Goal: Communication & Community: Connect with others

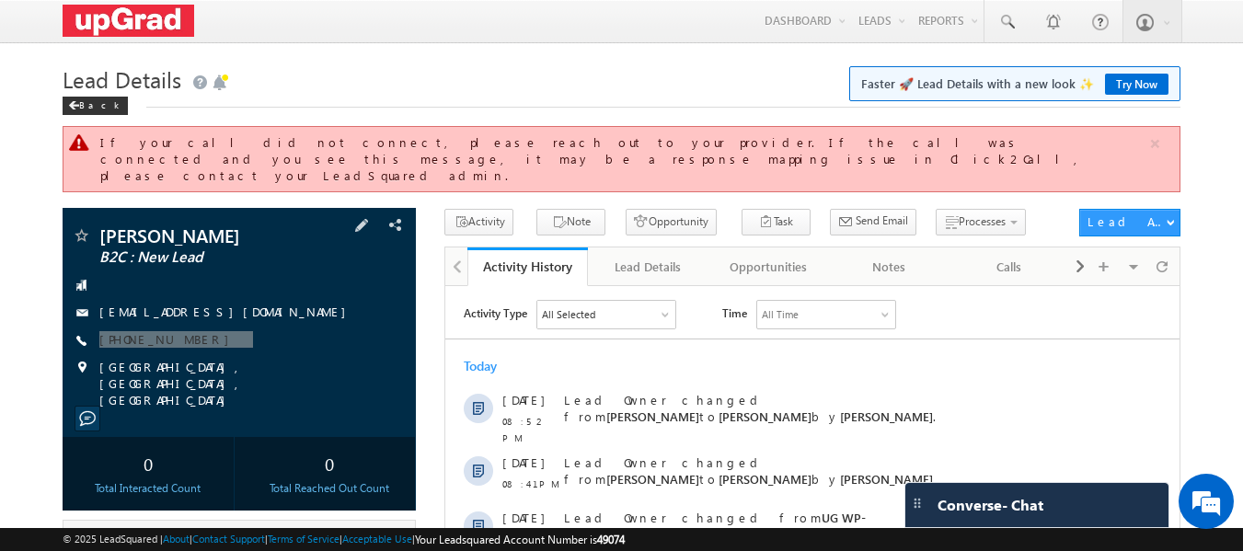
drag, startPoint x: 237, startPoint y: 335, endPoint x: 223, endPoint y: 339, distance: 15.2
click at [223, 339] on div "[PERSON_NAME] B2C : New Lead [EMAIL_ADDRESS][DOMAIN_NAME] [PHONE_NUMBER]" at bounding box center [240, 317] width 336 height 182
click at [265, 331] on div "[PHONE_NUMBER]" at bounding box center [240, 340] width 336 height 18
drag, startPoint x: 248, startPoint y: 319, endPoint x: 185, endPoint y: 343, distance: 67.0
click at [185, 343] on div "[PERSON_NAME] B2C : New Lead [EMAIL_ADDRESS][DOMAIN_NAME] [PHONE_NUMBER]" at bounding box center [240, 317] width 336 height 182
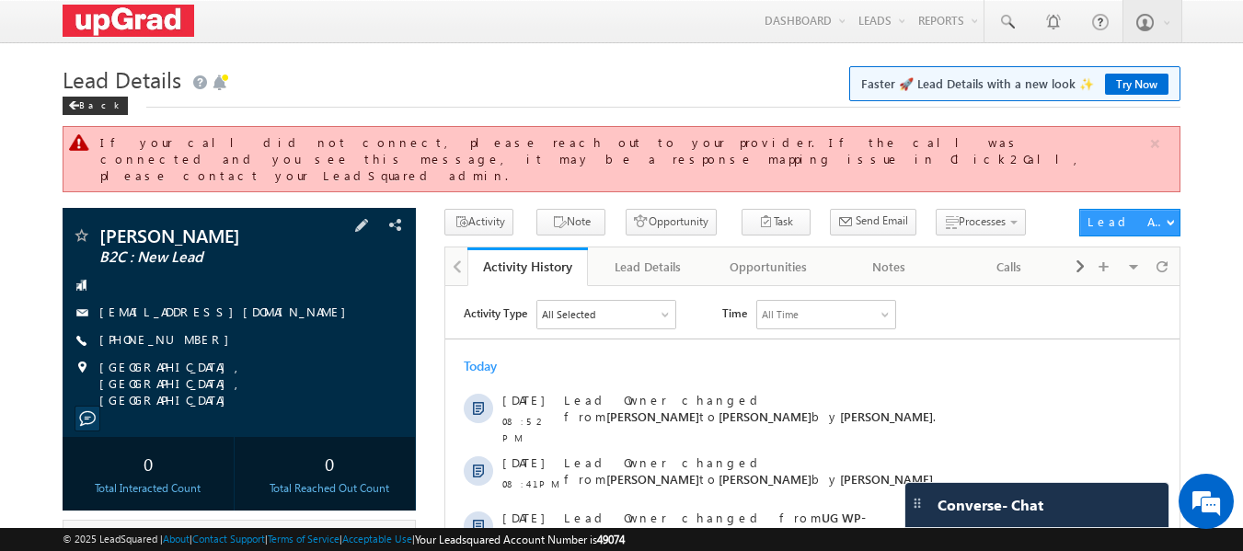
click at [247, 306] on div "[EMAIL_ADDRESS][DOMAIN_NAME]" at bounding box center [240, 313] width 336 height 18
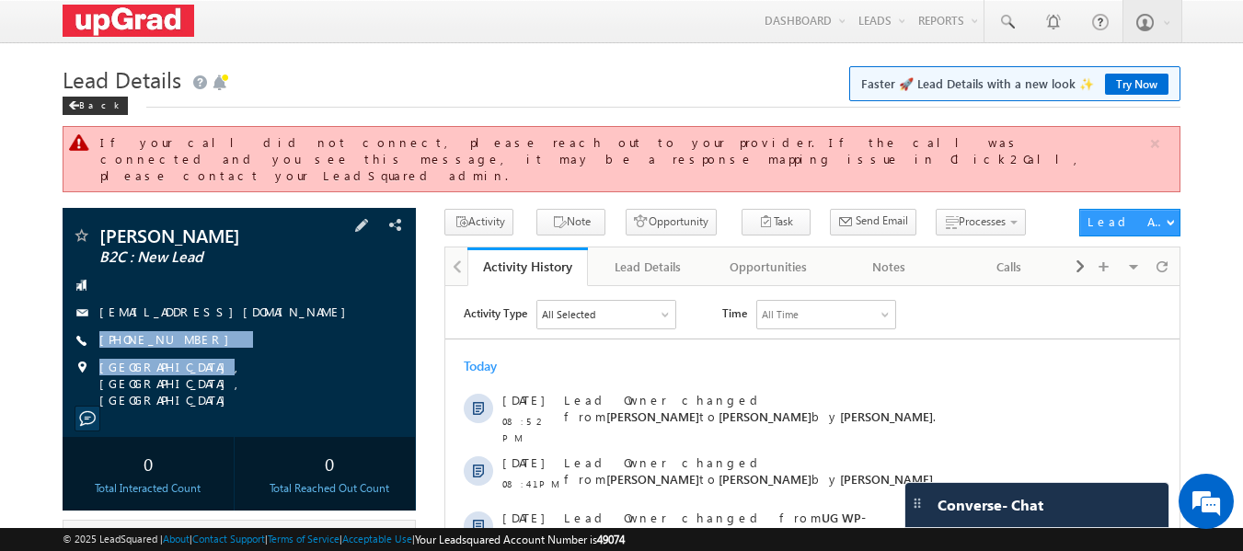
drag, startPoint x: 237, startPoint y: 323, endPoint x: 192, endPoint y: 343, distance: 49.4
click at [192, 343] on div "[PERSON_NAME] B2C : New Lead [EMAIL_ADDRESS][DOMAIN_NAME] [PHONE_NUMBER]" at bounding box center [240, 317] width 336 height 182
copy div "[PHONE_NUMBER] [GEOGRAPHIC_DATA], [GEOGRAPHIC_DATA]"
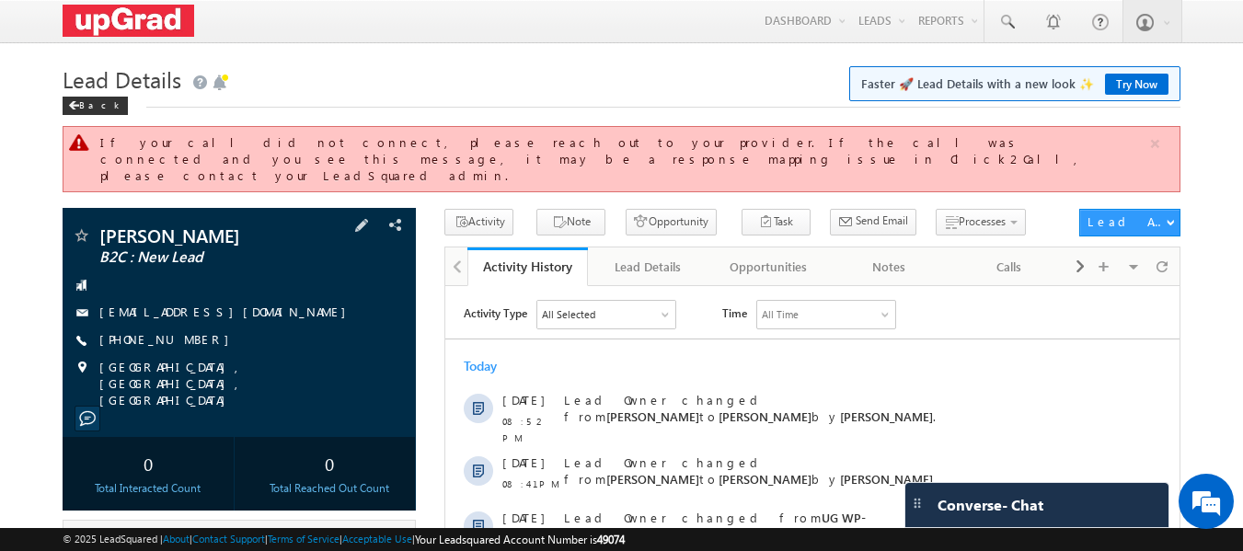
click at [226, 331] on div "[PHONE_NUMBER]" at bounding box center [240, 340] width 336 height 18
drag, startPoint x: 227, startPoint y: 326, endPoint x: 206, endPoint y: 334, distance: 22.7
click at [206, 334] on div "[PERSON_NAME] B2C : New Lead [EMAIL_ADDRESS][DOMAIN_NAME] [PHONE_NUMBER]" at bounding box center [240, 317] width 336 height 182
copy div "[PHONE_NUMBER]"
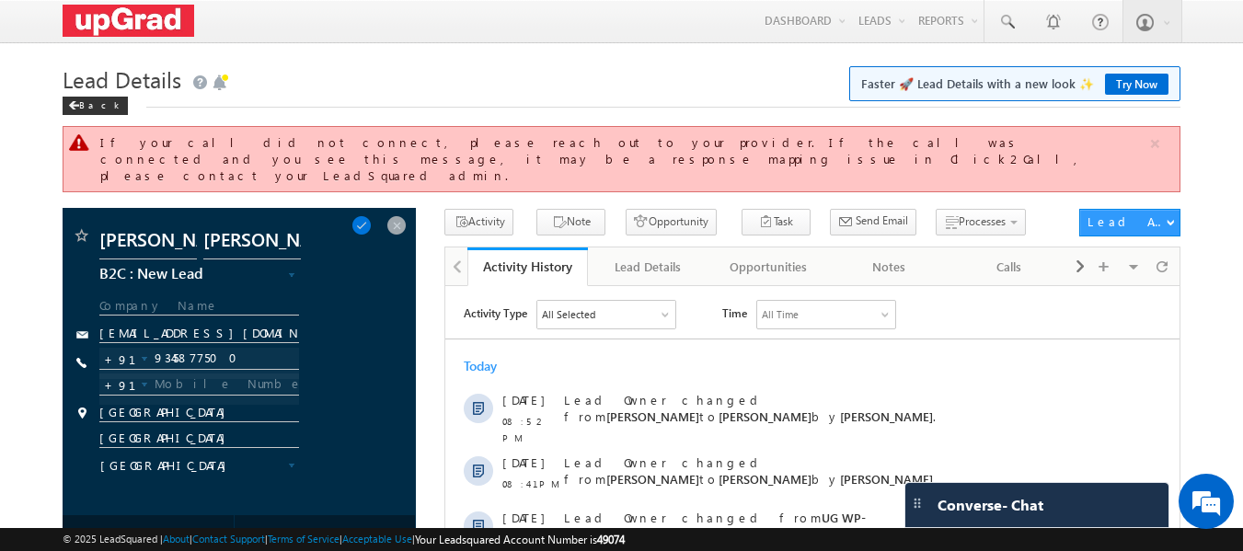
click at [192, 348] on div at bounding box center [199, 363] width 201 height 31
drag, startPoint x: 398, startPoint y: 206, endPoint x: 355, endPoint y: 237, distance: 52.1
click at [398, 215] on span at bounding box center [397, 225] width 20 height 20
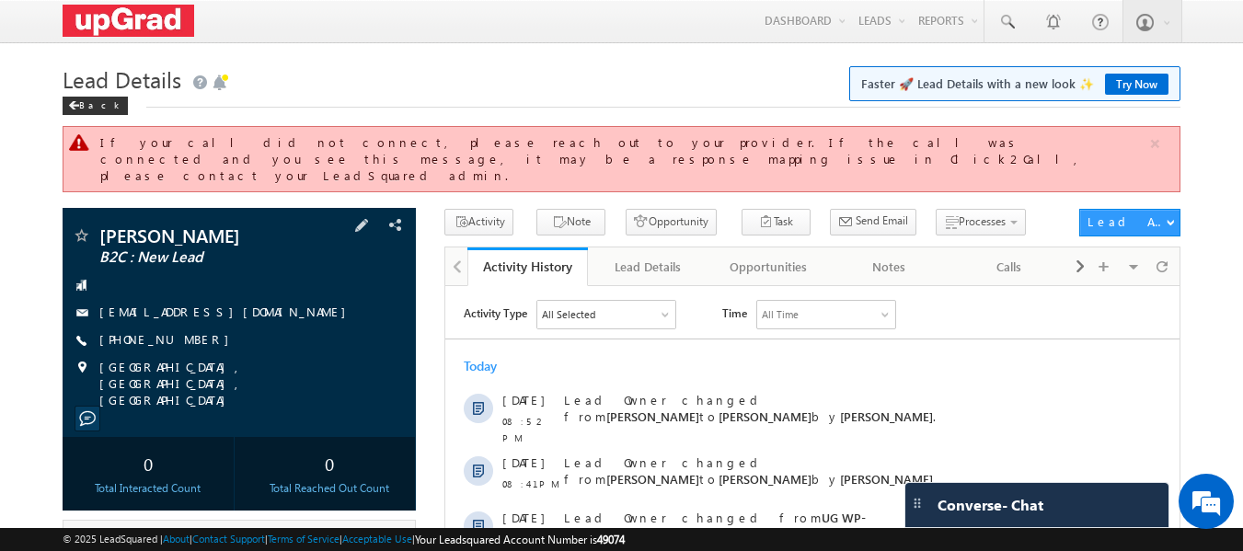
click at [156, 314] on div "[PERSON_NAME] B2C : New Lead [EMAIL_ADDRESS][DOMAIN_NAME] [PHONE_NUMBER]" at bounding box center [240, 317] width 336 height 182
click at [156, 331] on link "[PHONE_NUMBER]" at bounding box center [168, 339] width 139 height 16
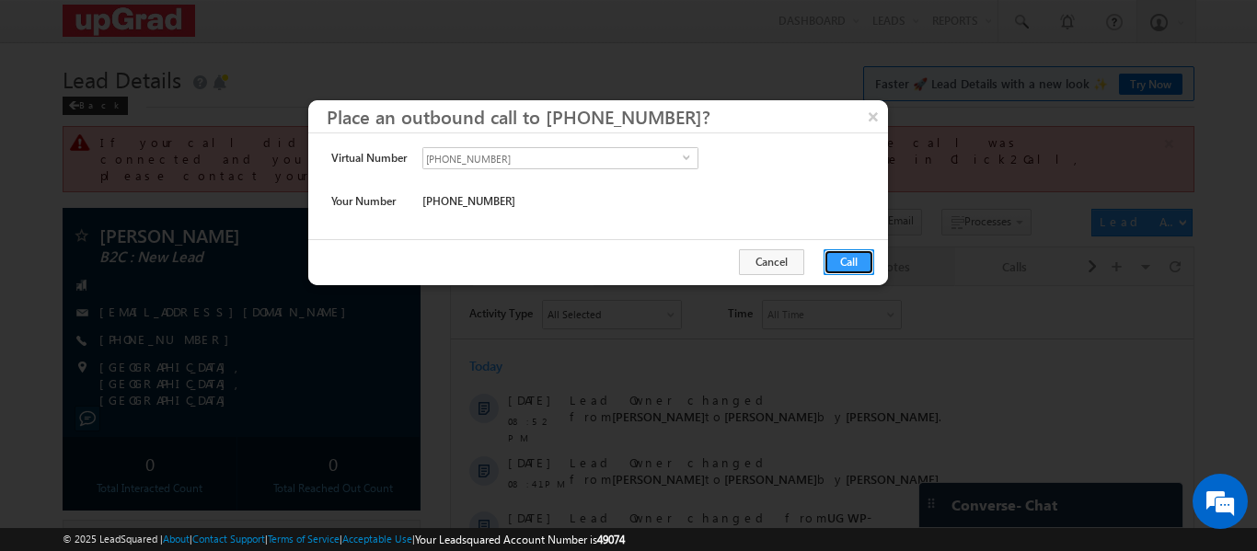
click at [864, 269] on button "Call" at bounding box center [849, 262] width 51 height 26
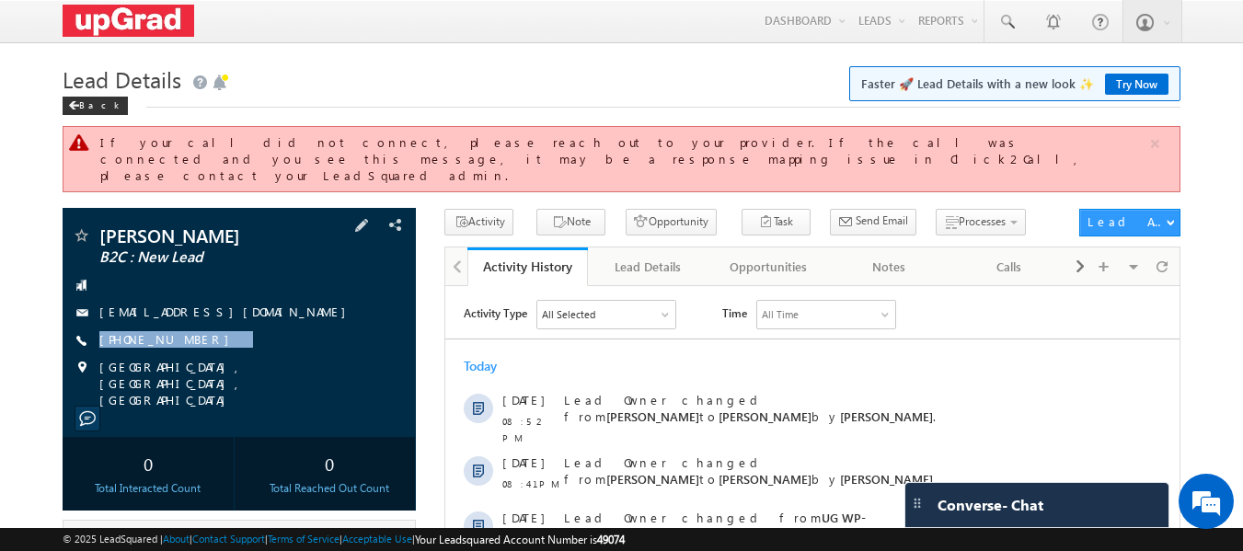
drag, startPoint x: 246, startPoint y: 321, endPoint x: 180, endPoint y: 339, distance: 67.6
click at [180, 339] on div "[PERSON_NAME] B2C : New Lead [EMAIL_ADDRESS][DOMAIN_NAME] [PHONE_NUMBER]" at bounding box center [240, 317] width 336 height 182
copy div "[PHONE_NUMBER]"
click at [258, 331] on div "[PHONE_NUMBER]" at bounding box center [240, 340] width 336 height 18
click at [1151, 254] on div at bounding box center [1162, 266] width 29 height 32
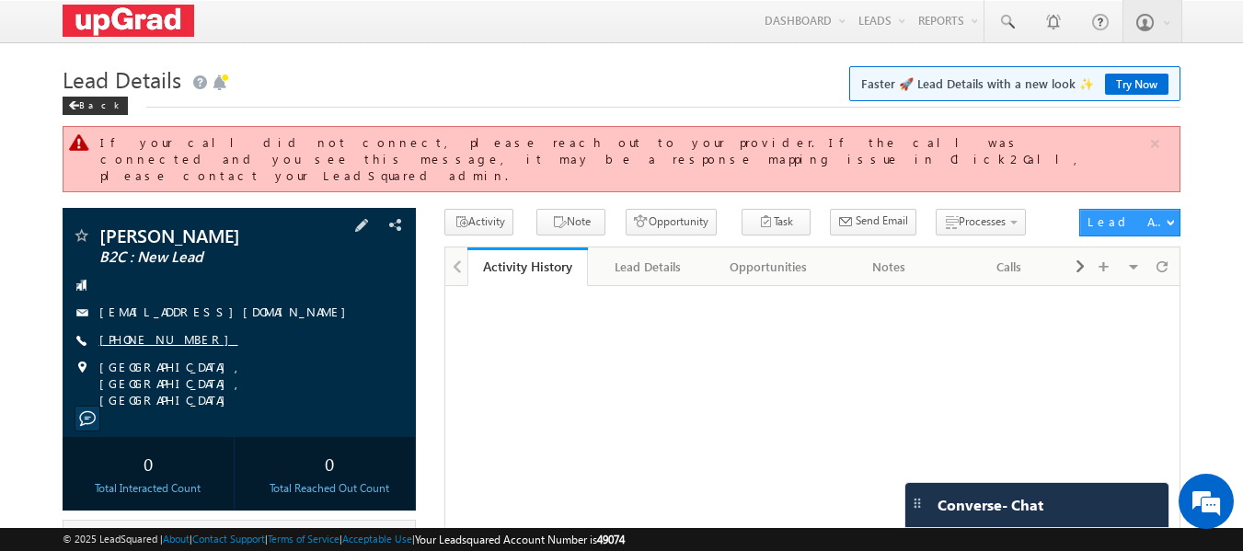
click at [144, 331] on link "[PHONE_NUMBER]" at bounding box center [168, 339] width 139 height 16
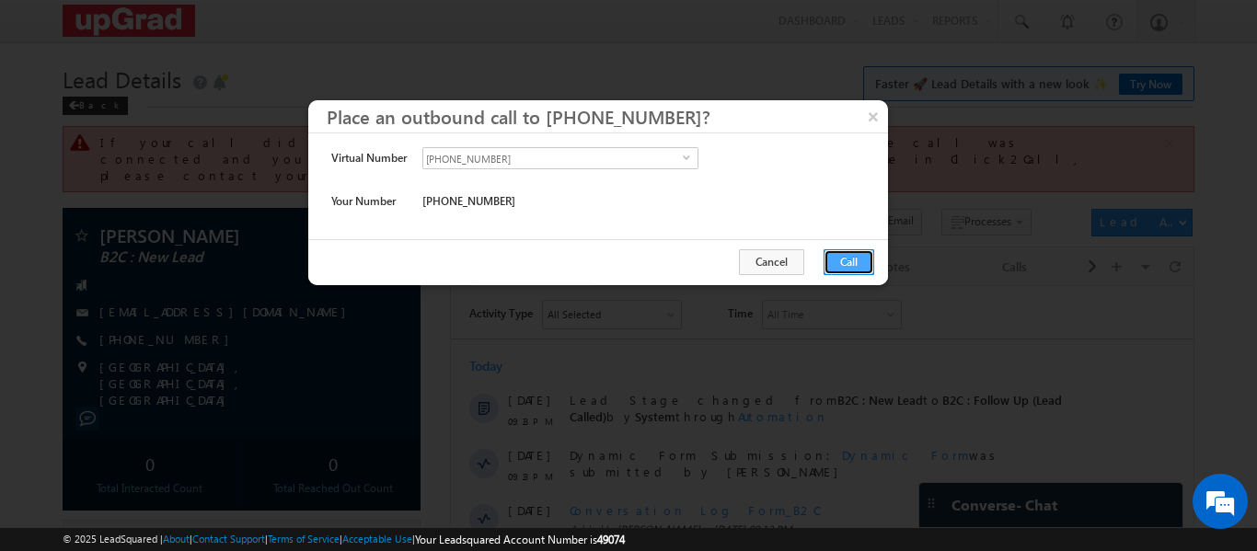
click at [838, 267] on button "Call" at bounding box center [849, 262] width 51 height 26
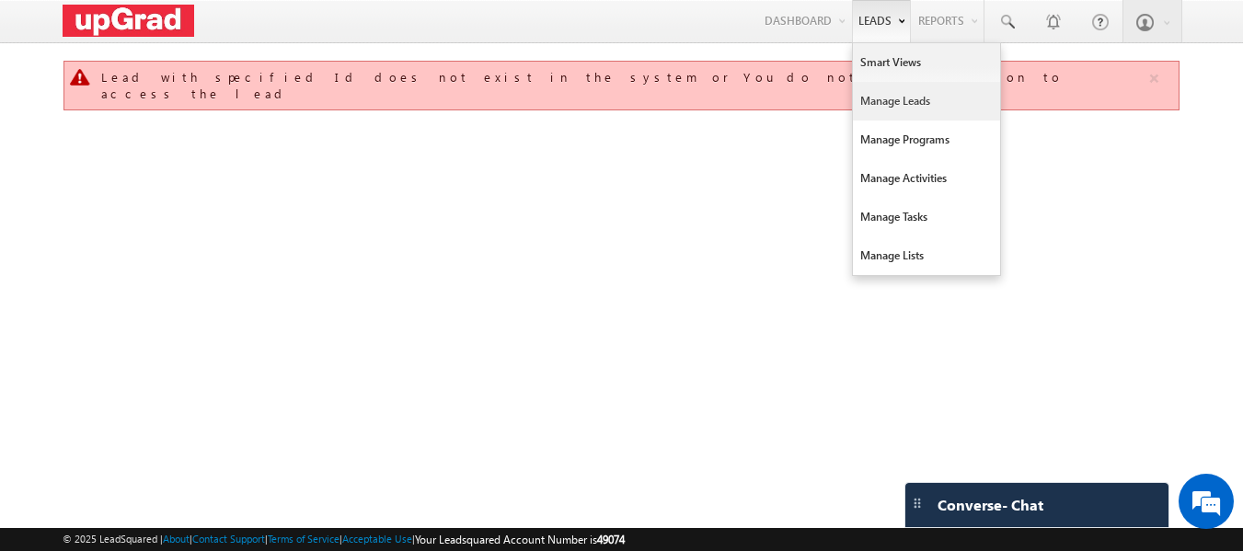
click at [900, 96] on link "Manage Leads" at bounding box center [926, 101] width 147 height 39
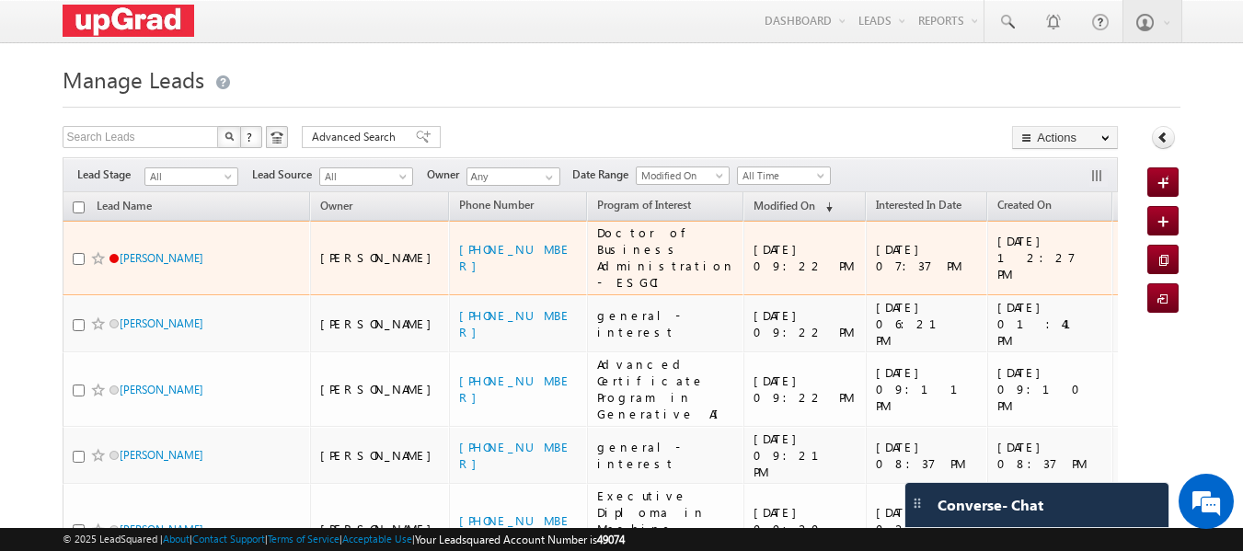
scroll to position [92, 0]
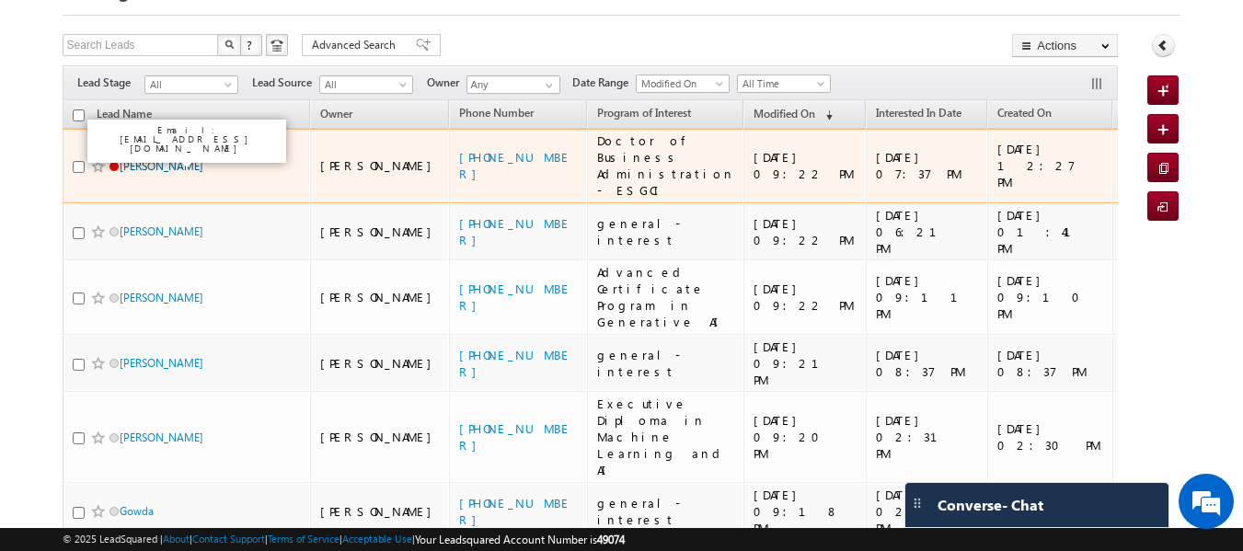
click at [165, 161] on link "[PERSON_NAME]" at bounding box center [162, 166] width 84 height 14
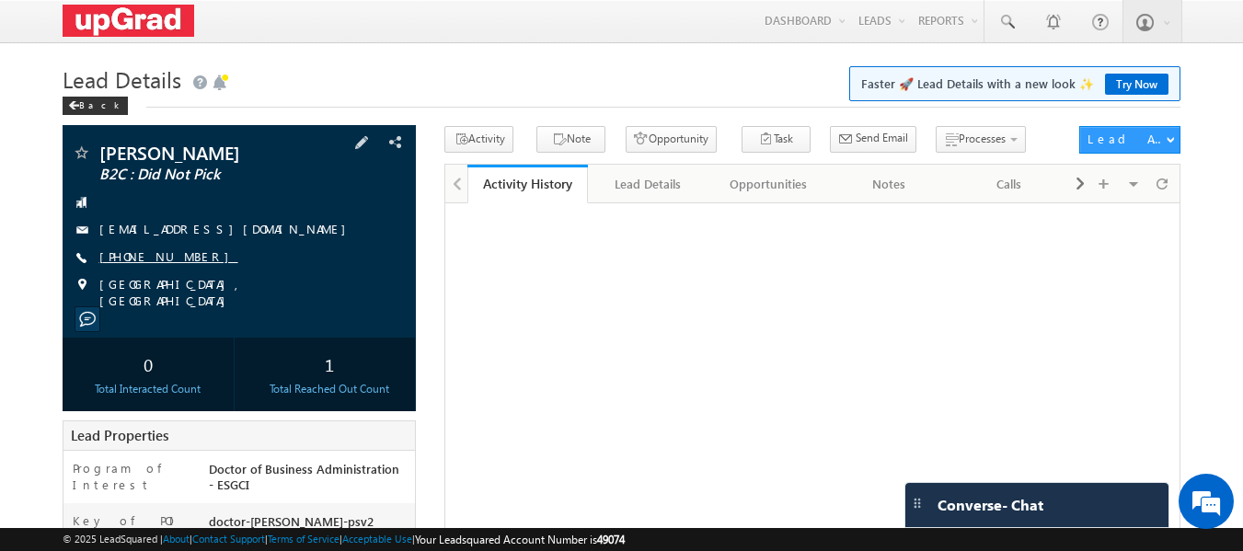
click at [155, 264] on link "[PHONE_NUMBER]" at bounding box center [168, 256] width 139 height 16
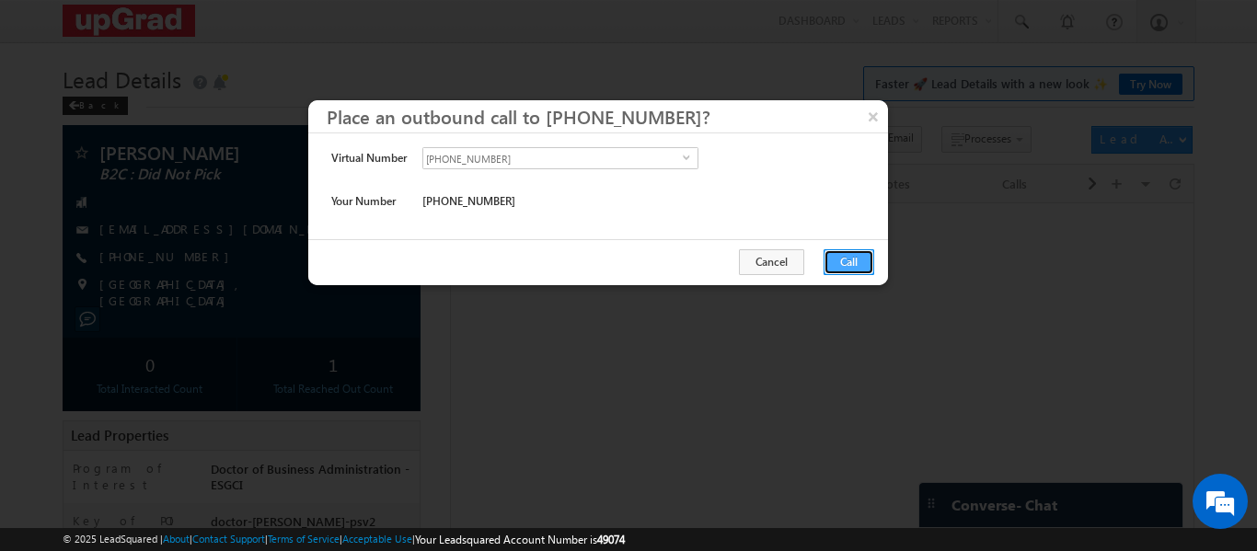
click at [840, 252] on button "Call" at bounding box center [849, 262] width 51 height 26
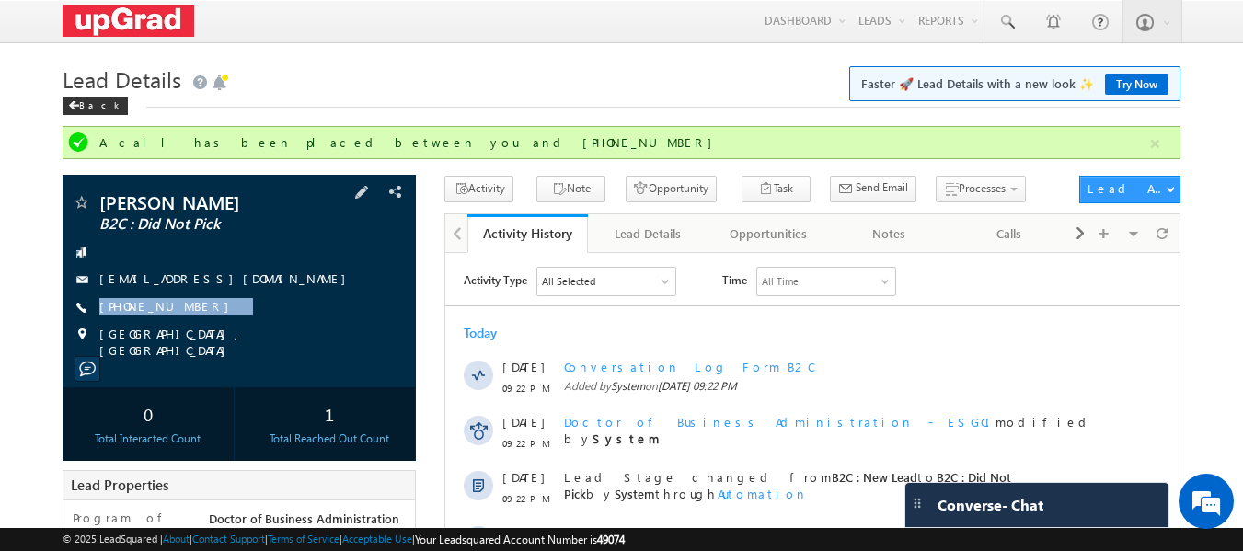
drag, startPoint x: 214, startPoint y: 300, endPoint x: 186, endPoint y: 323, distance: 36.7
click at [186, 323] on div "Nazim Khan Khan B2C : Did Not Pick nazitallyman1@yahoo.com +91-9511788978" at bounding box center [240, 276] width 336 height 166
copy div "+91-9511788978"
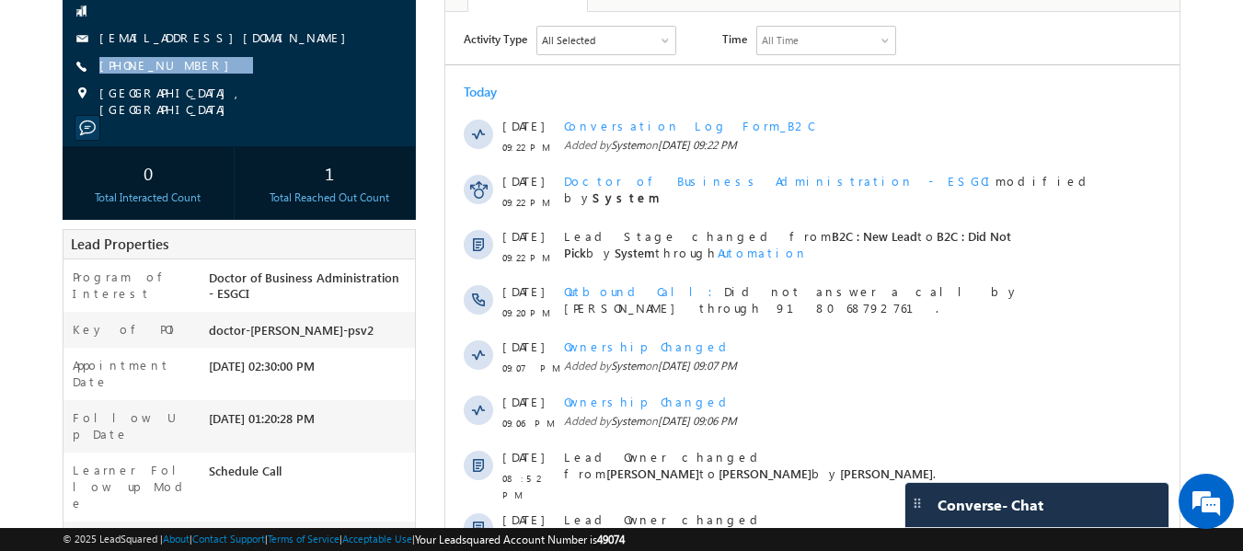
scroll to position [505, 0]
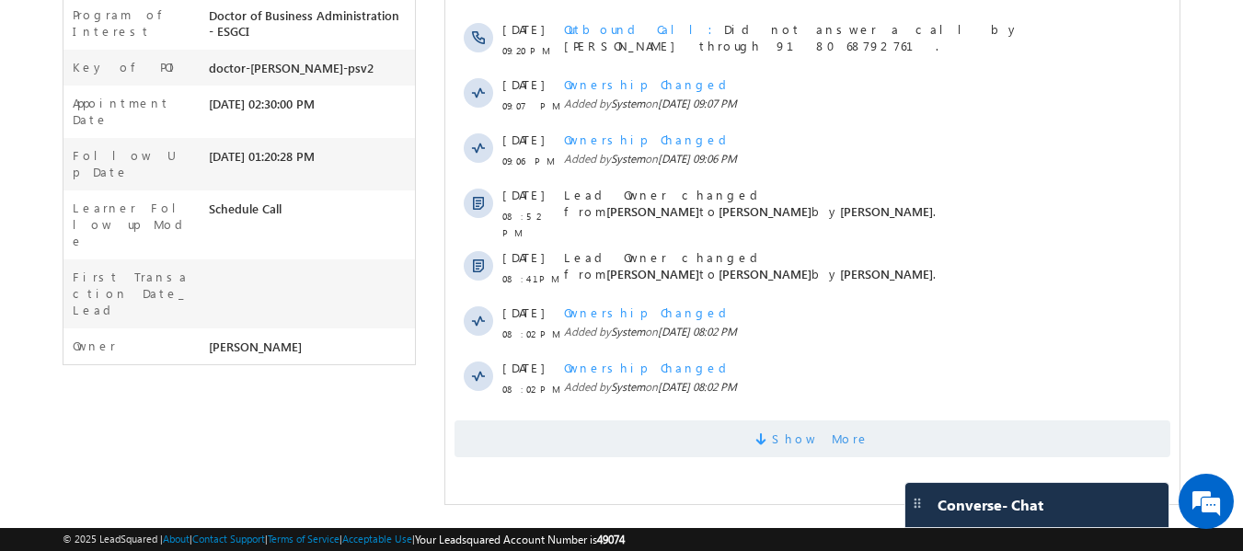
click at [821, 436] on span "Show More" at bounding box center [821, 439] width 98 height 37
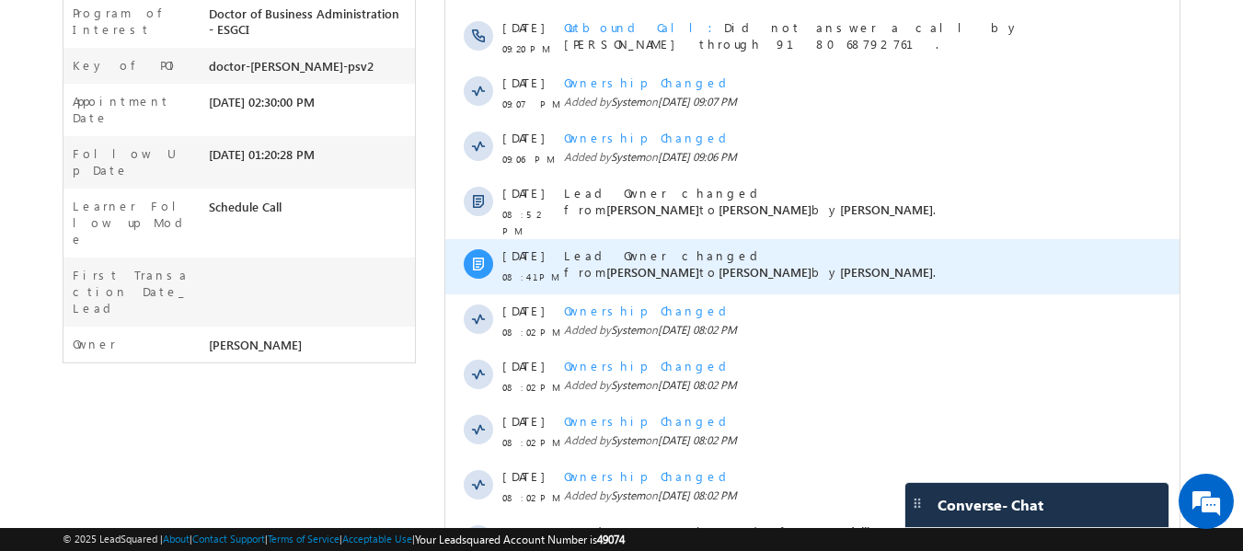
scroll to position [0, 0]
